Goal: Information Seeking & Learning: Find specific fact

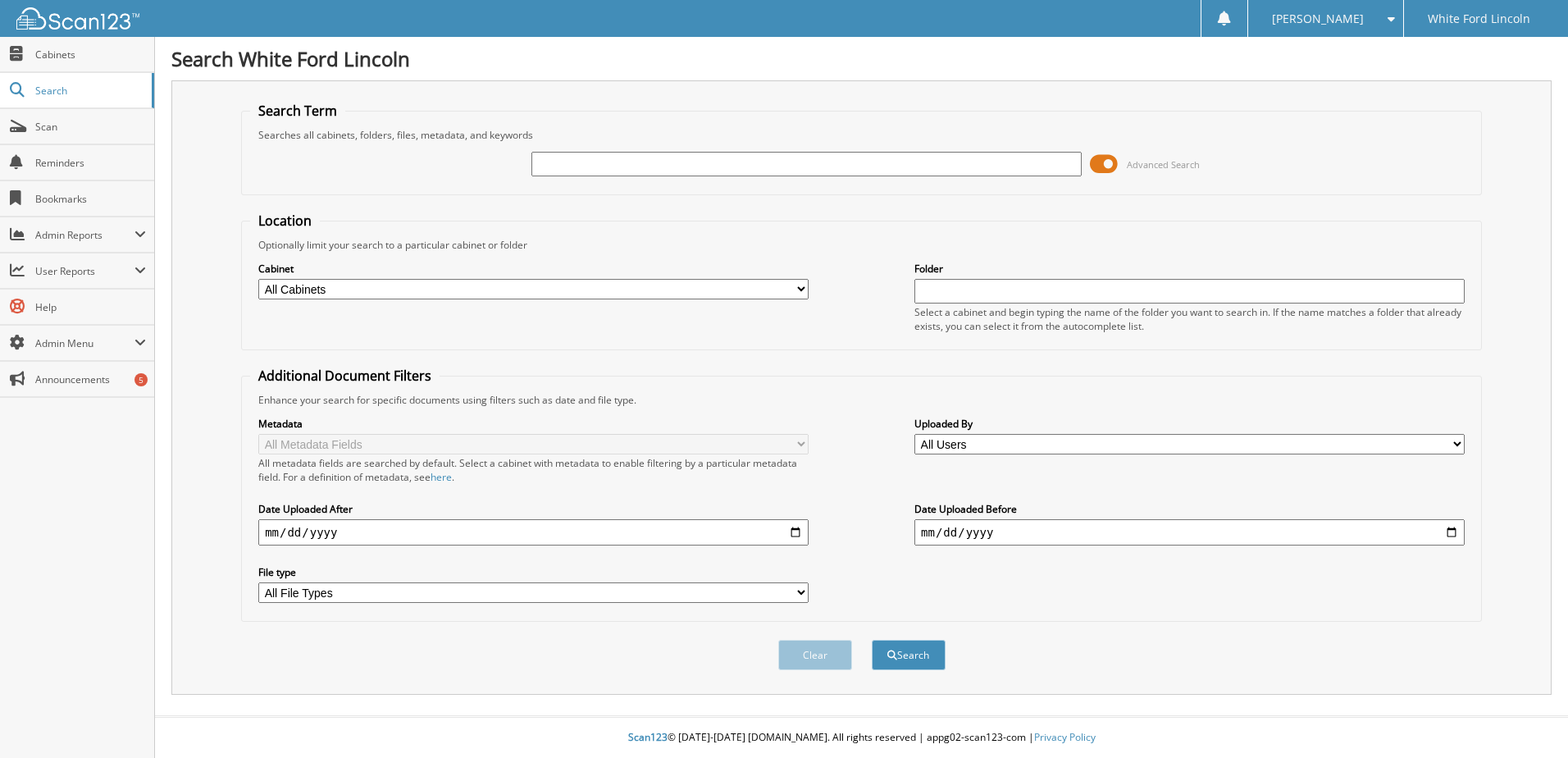
click at [596, 171] on input "text" at bounding box center [806, 164] width 550 height 25
type input "george lowe"
click at [929, 653] on button "Search" at bounding box center [908, 655] width 74 height 30
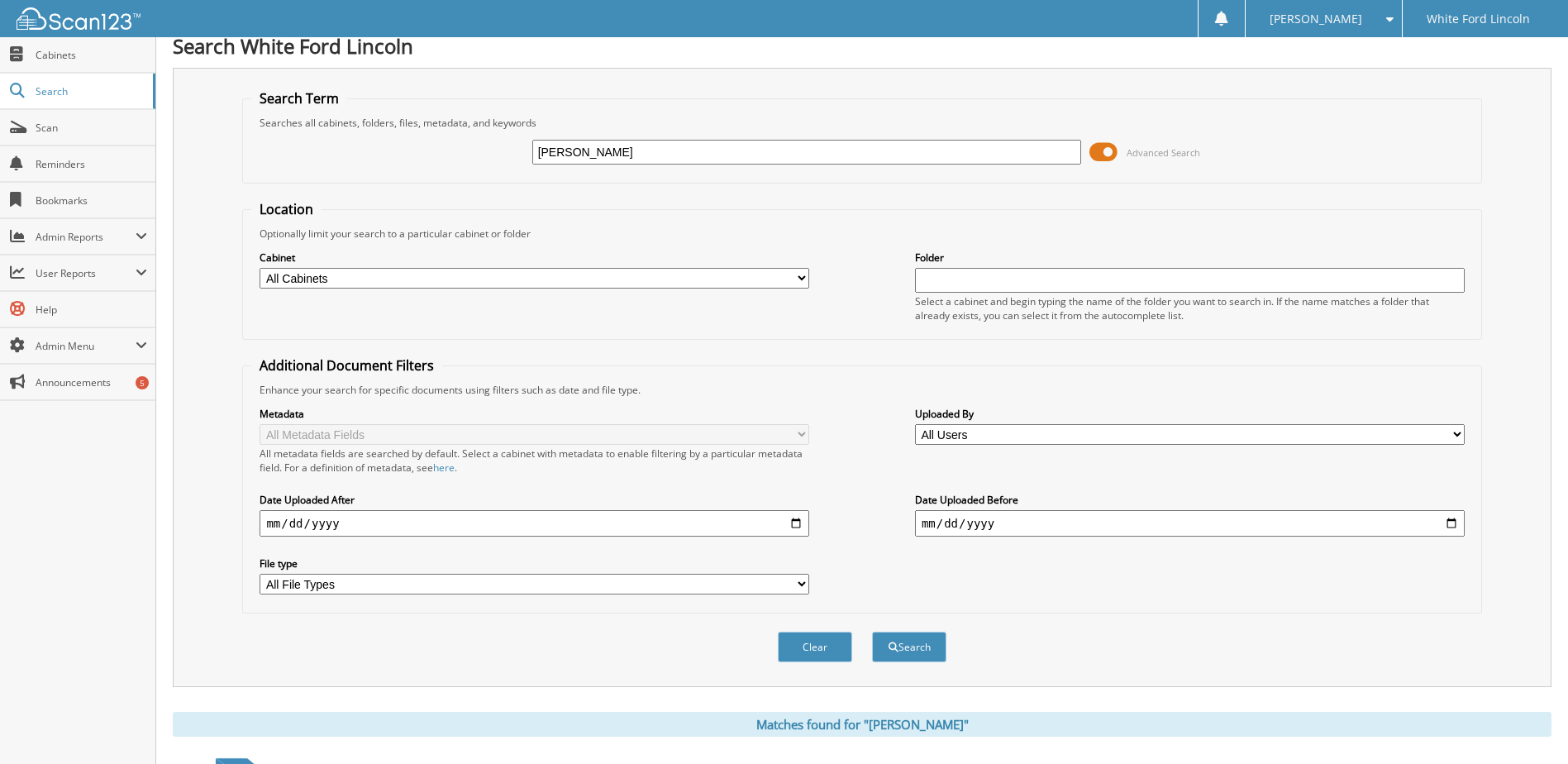
scroll to position [21, 0]
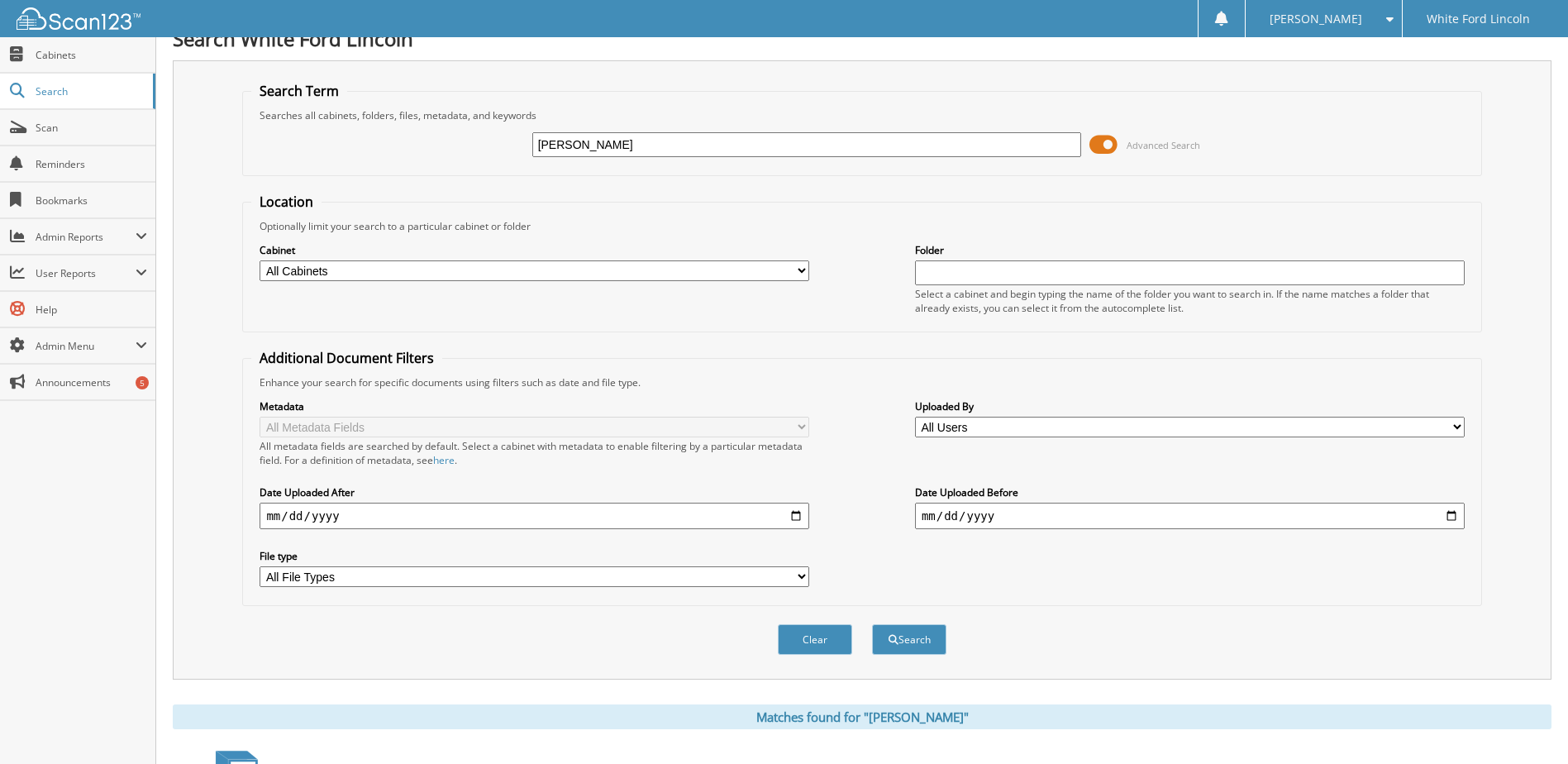
drag, startPoint x: 616, startPoint y: 146, endPoint x: 433, endPoint y: 173, distance: 185.0
click at [433, 173] on fieldset "Search Term Searches all cabinets, folders, files, metadata, and keywords [PERS…" at bounding box center [862, 129] width 1240 height 94
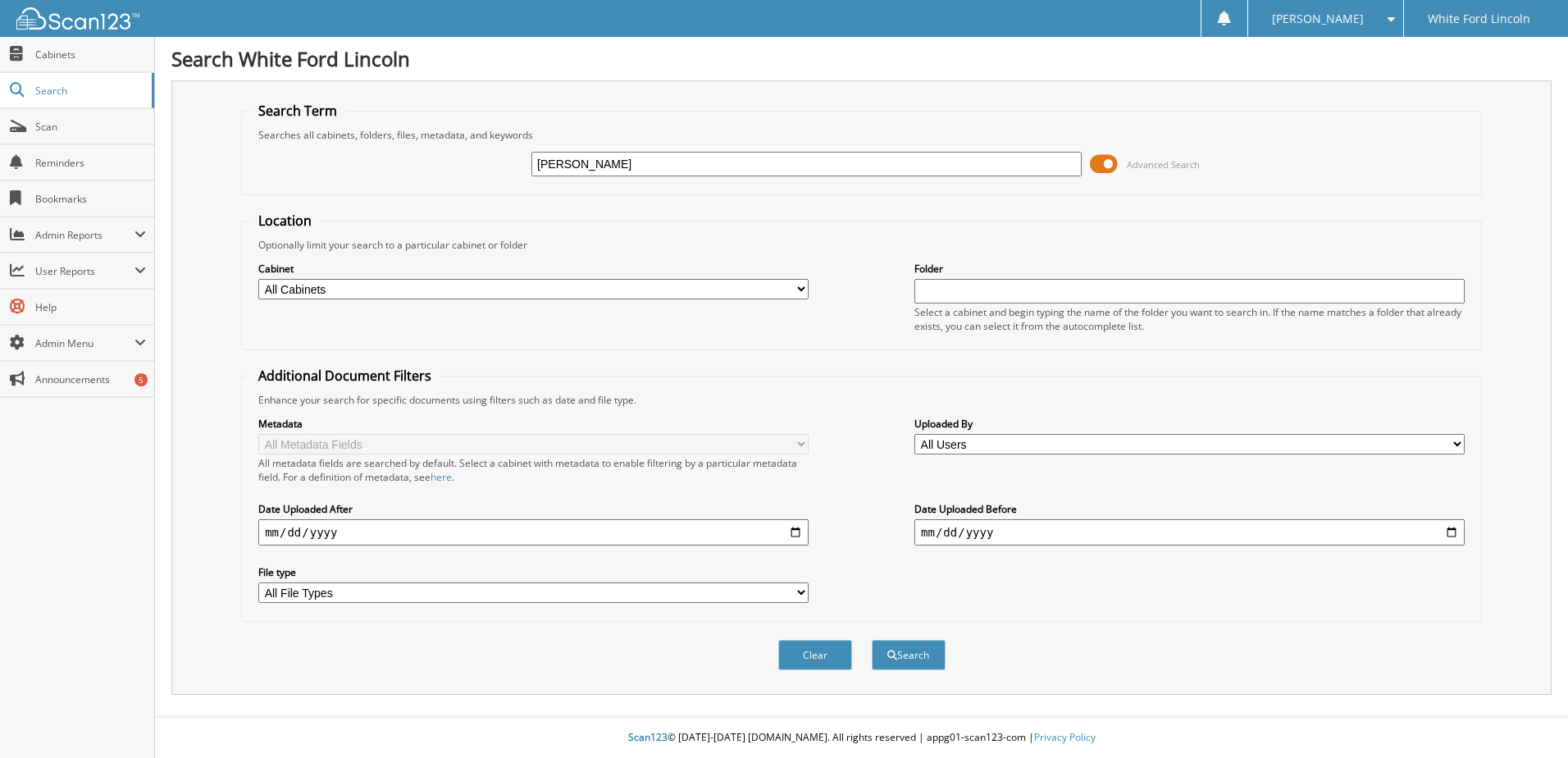
type input "[PERSON_NAME]"
click at [871, 640] on button "Search" at bounding box center [908, 655] width 74 height 30
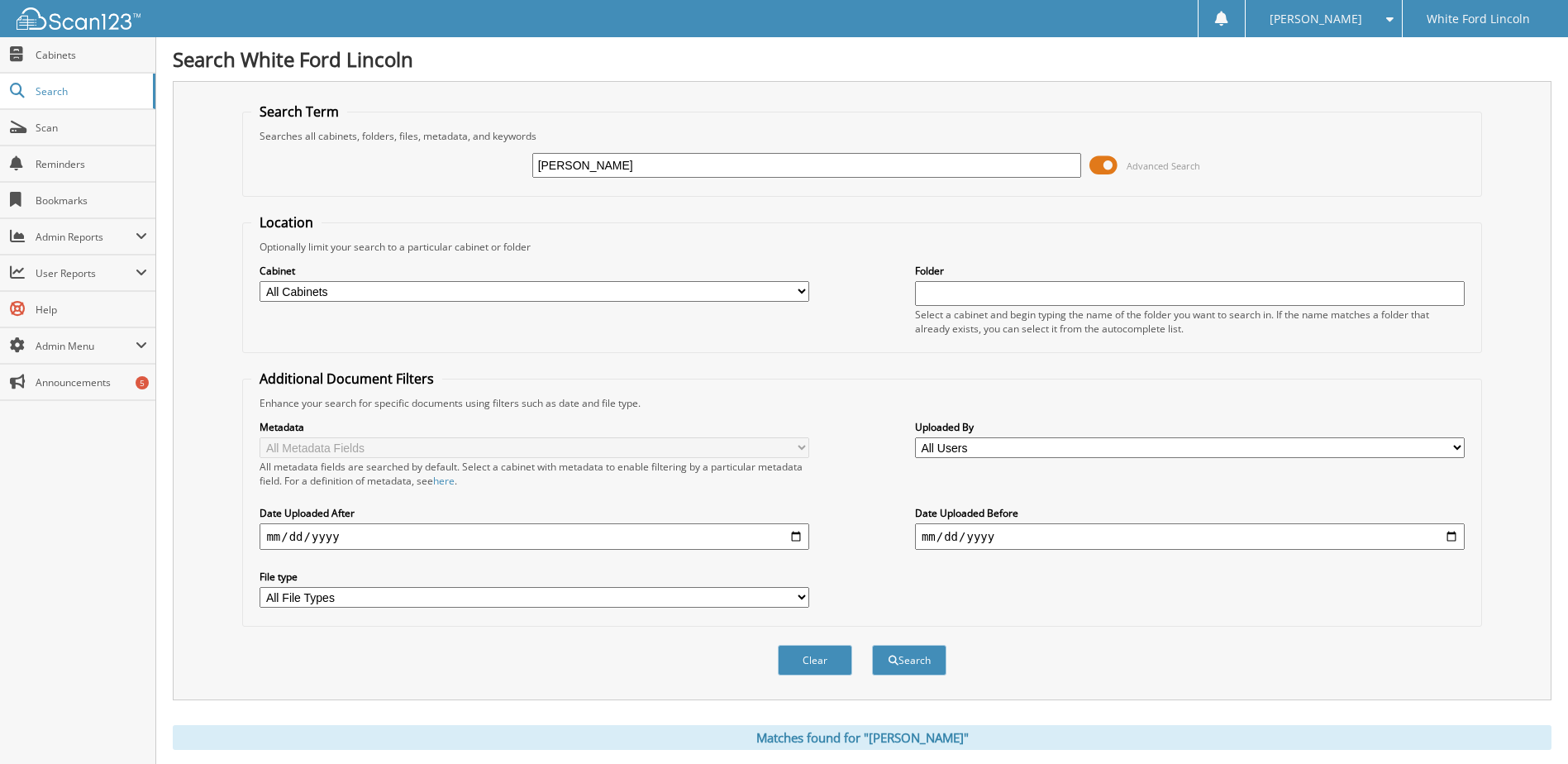
drag, startPoint x: 626, startPoint y: 175, endPoint x: 492, endPoint y: 189, distance: 134.7
click at [492, 189] on fieldset "Search Term Searches all cabinets, folders, files, metadata, and keywords nicho…" at bounding box center [862, 149] width 1240 height 94
type input "nick andrews"
click at [873, 645] on button "Search" at bounding box center [909, 660] width 74 height 31
drag, startPoint x: 628, startPoint y: 168, endPoint x: 335, endPoint y: 187, distance: 293.6
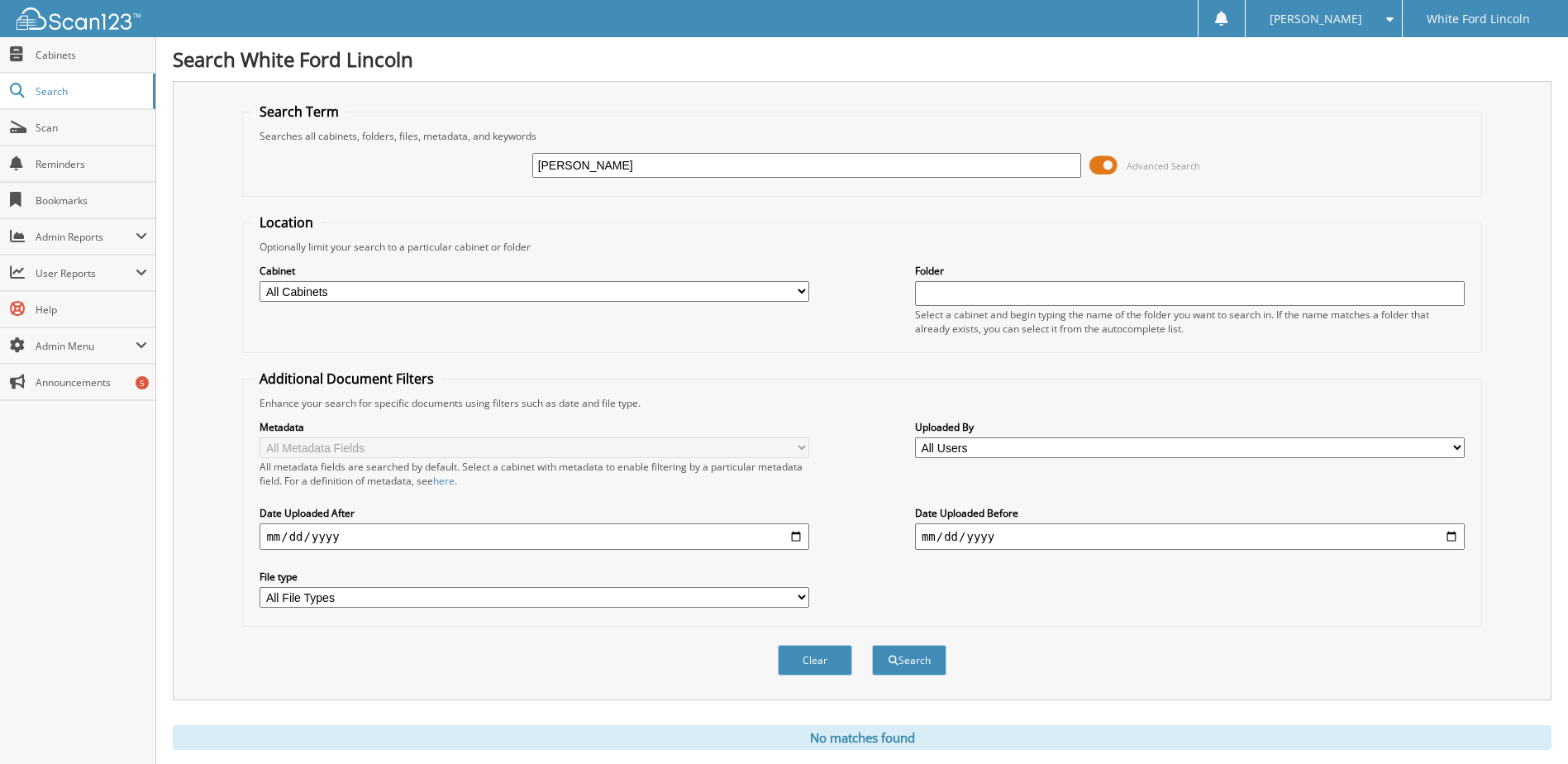
click at [335, 187] on div "nick andrews Advanced Search" at bounding box center [862, 165] width 1221 height 45
click at [75, 119] on link "Scan" at bounding box center [77, 128] width 155 height 36
